Goal: Task Accomplishment & Management: Manage account settings

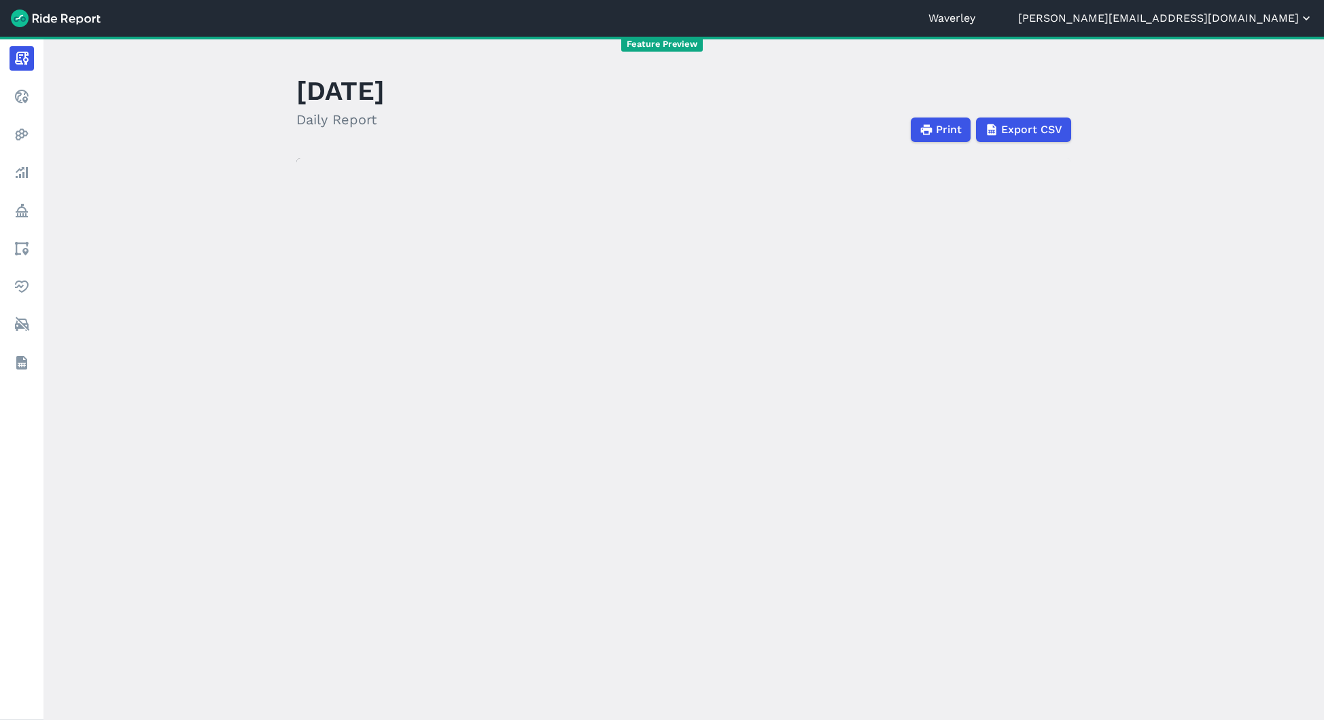
click at [1270, 21] on button "[PERSON_NAME][EMAIL_ADDRESS][DOMAIN_NAME]" at bounding box center [1165, 18] width 295 height 16
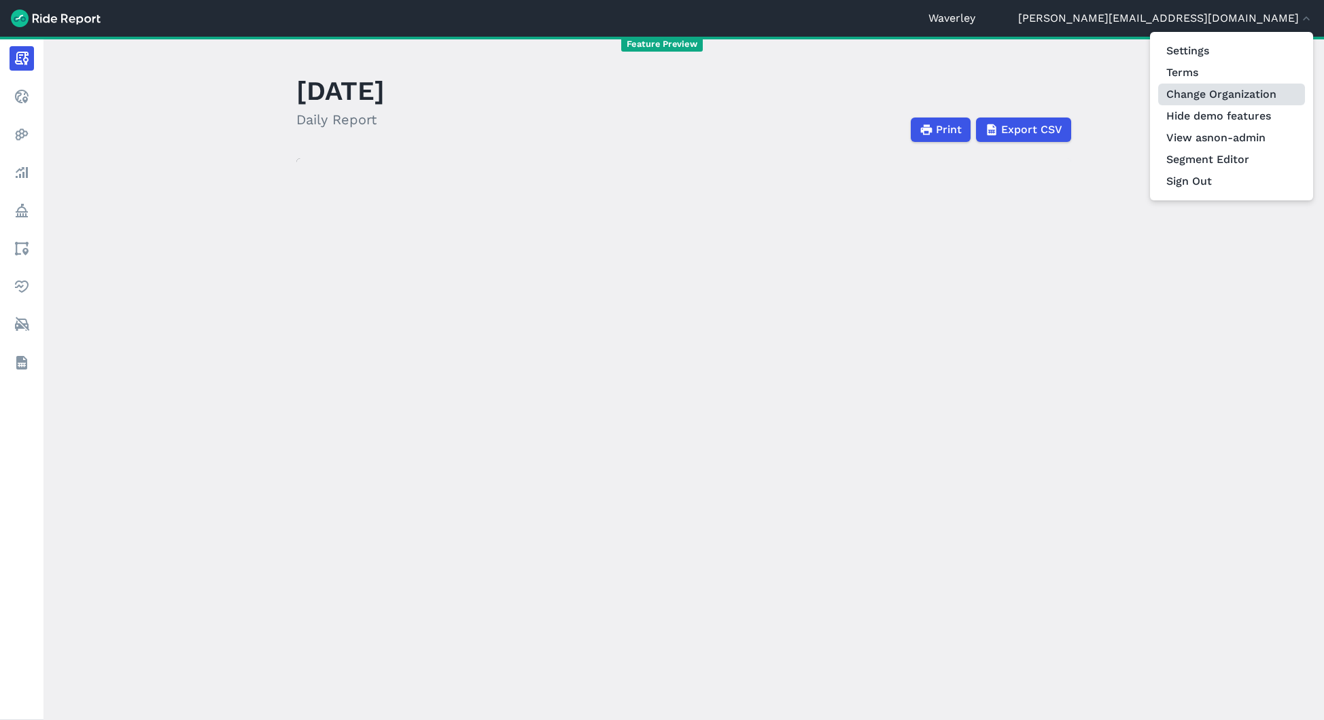
click at [1244, 97] on link "Change Organization" at bounding box center [1231, 95] width 147 height 22
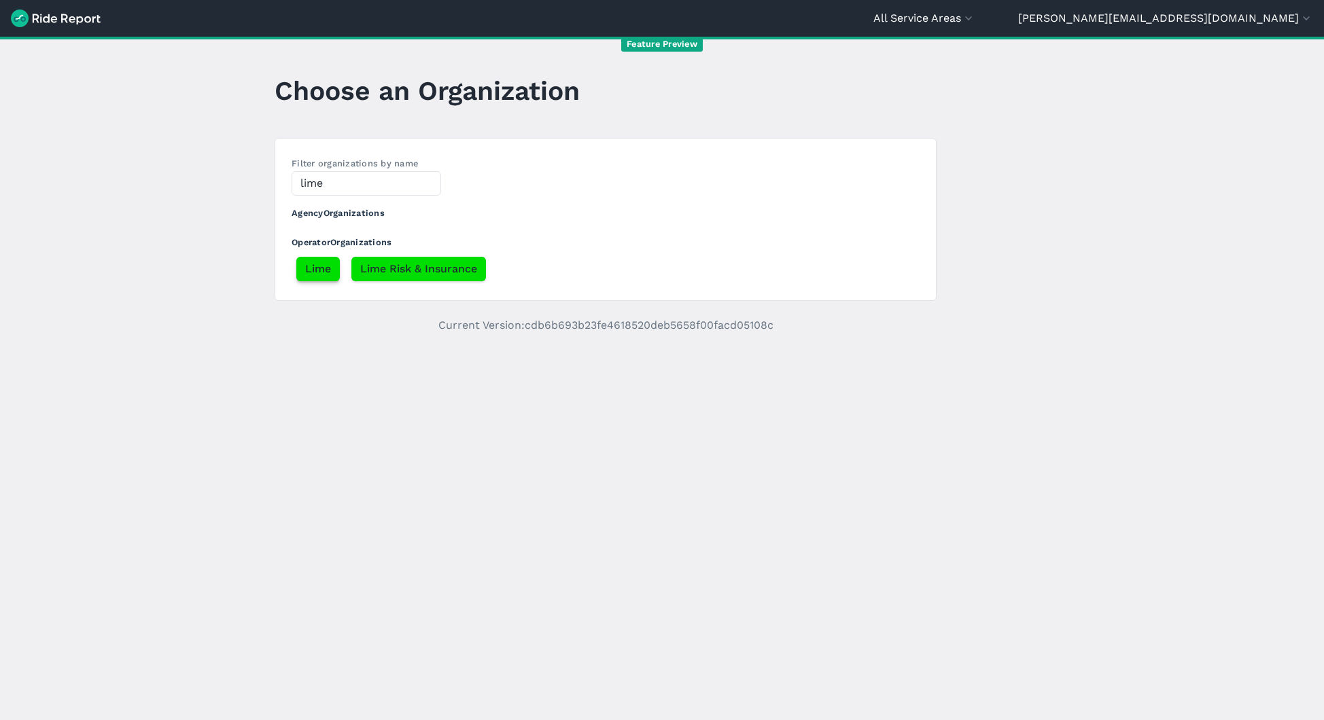
type input "lime"
click at [313, 267] on span "Lime" at bounding box center [318, 269] width 26 height 16
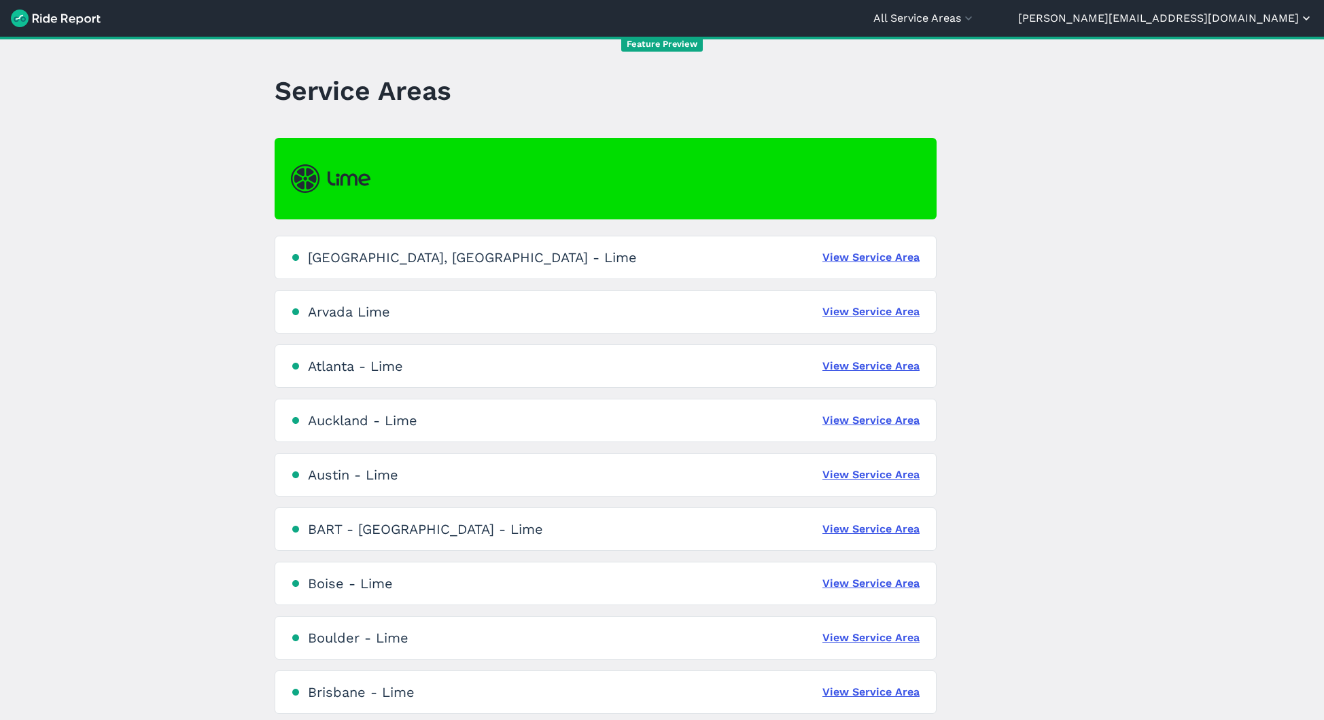
click at [1230, 20] on button "[PERSON_NAME][EMAIL_ADDRESS][DOMAIN_NAME]" at bounding box center [1165, 18] width 295 height 16
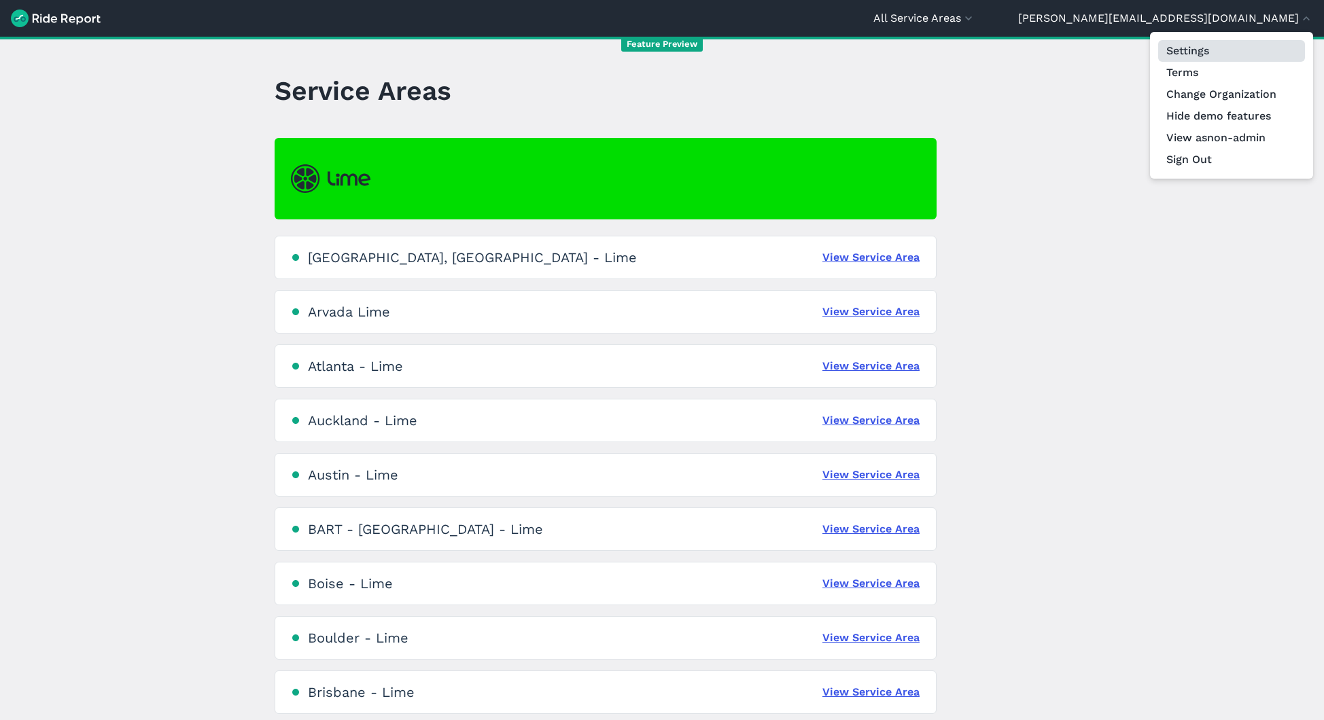
click at [1221, 43] on link "Settings" at bounding box center [1231, 51] width 147 height 22
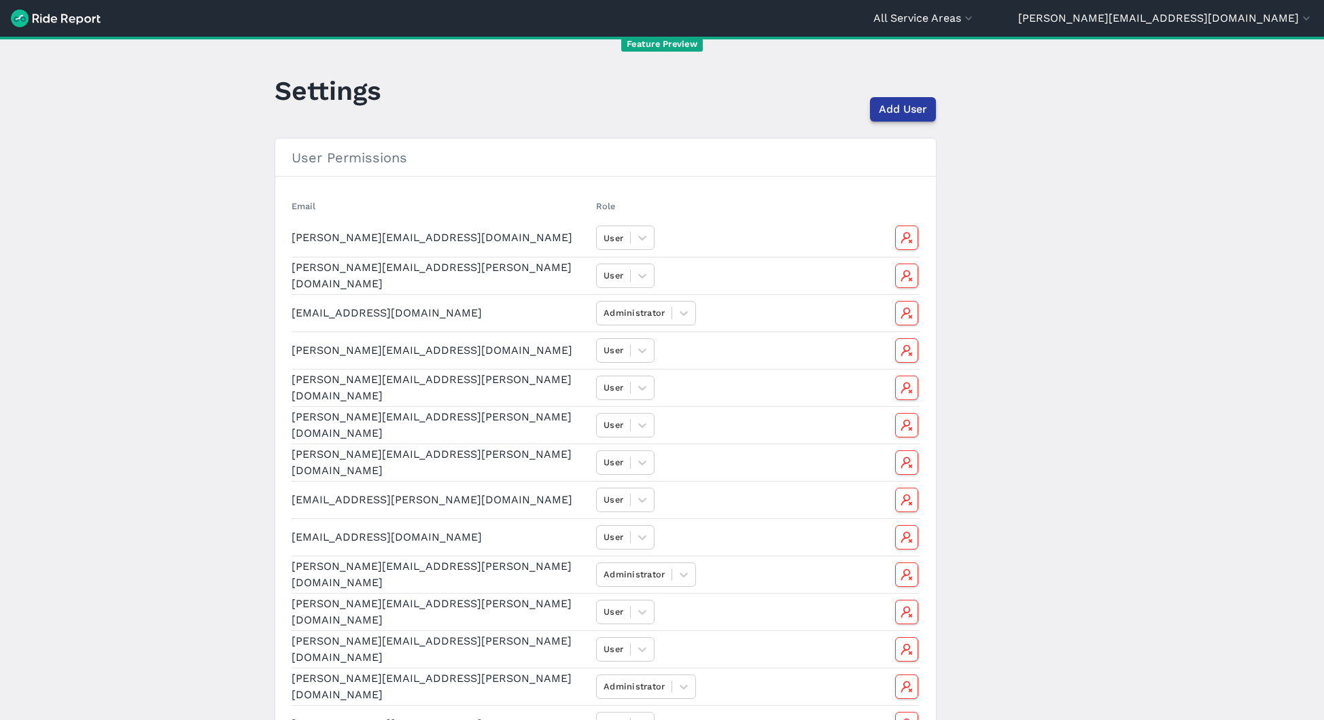
click at [888, 119] on button "Add User" at bounding box center [903, 109] width 66 height 24
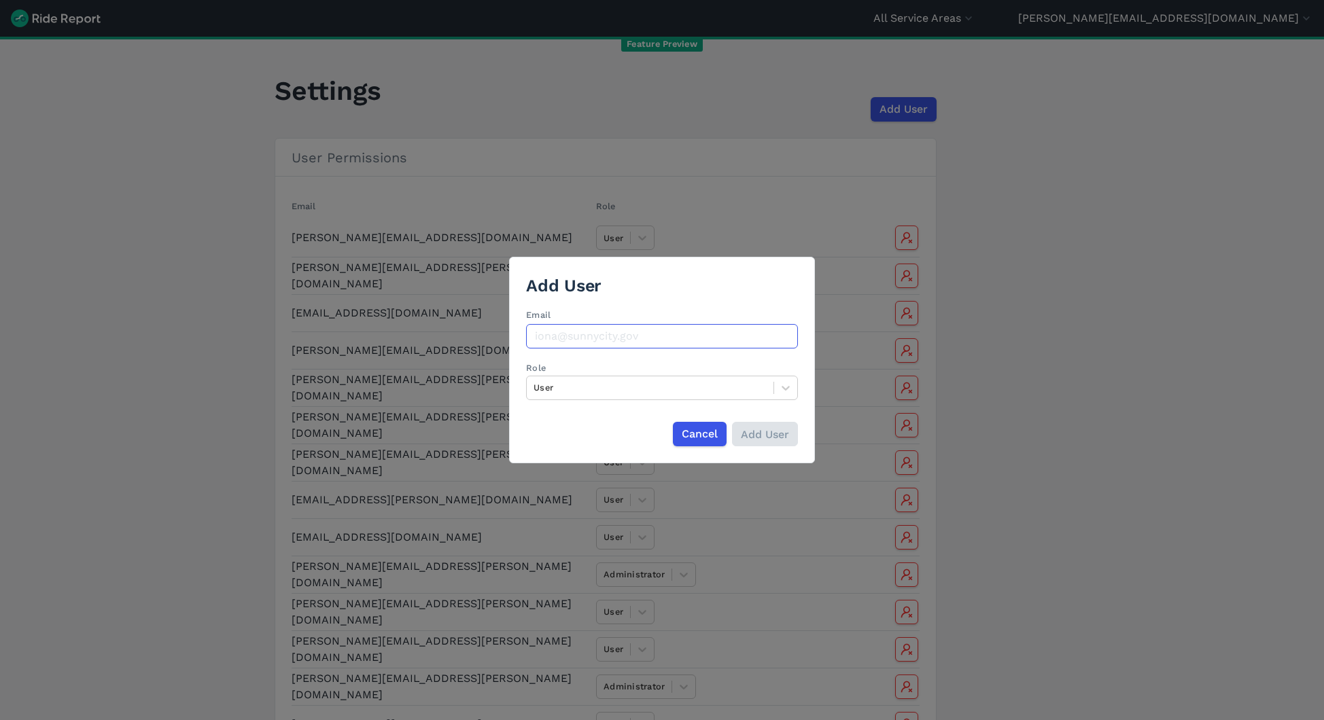
click at [599, 347] on input "Email" at bounding box center [662, 336] width 272 height 24
paste input "[PERSON_NAME][EMAIL_ADDRESS][PERSON_NAME][DOMAIN_NAME]"
type input "[PERSON_NAME][EMAIL_ADDRESS][PERSON_NAME][DOMAIN_NAME]"
click at [765, 429] on input "Add User" at bounding box center [764, 434] width 66 height 24
